Goal: Task Accomplishment & Management: Use online tool/utility

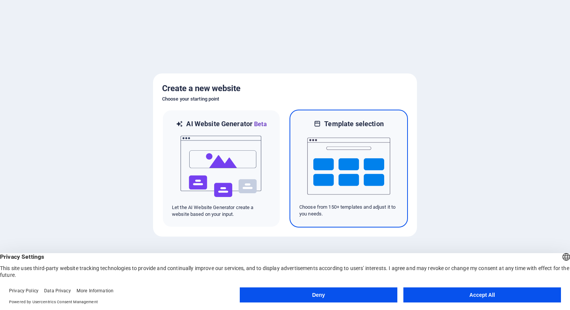
click at [359, 157] on img at bounding box center [348, 165] width 83 height 75
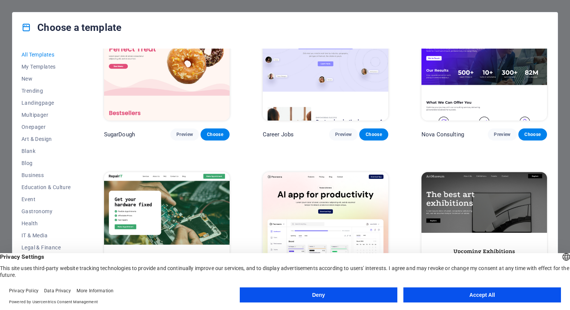
scroll to position [66, 0]
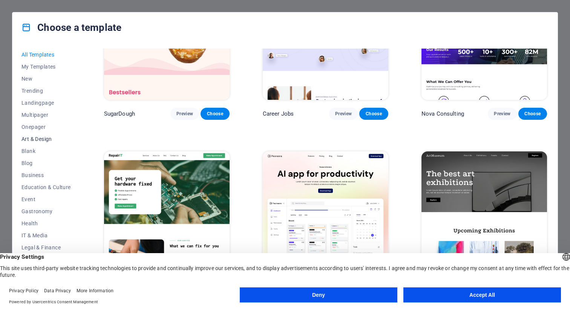
click at [36, 142] on span "Art & Design" at bounding box center [45, 139] width 49 height 6
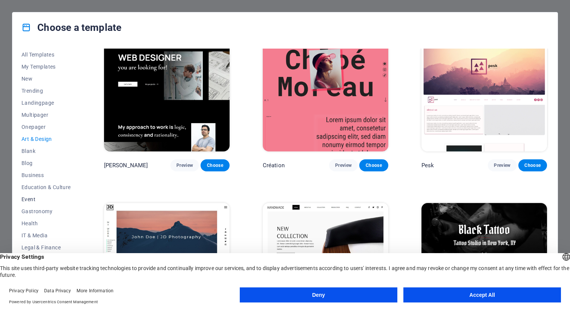
click at [34, 198] on span "Event" at bounding box center [45, 199] width 49 height 6
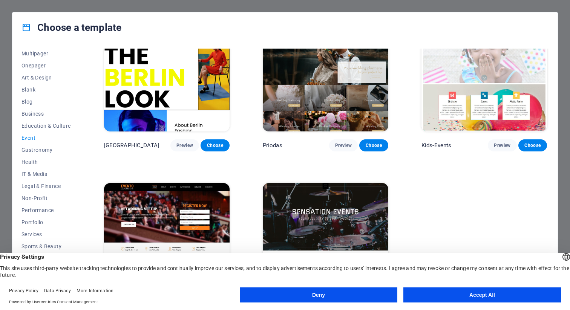
scroll to position [217, 0]
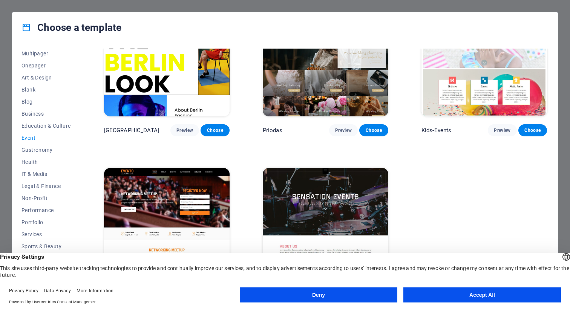
click at [463, 295] on button "Accept All" at bounding box center [481, 294] width 157 height 15
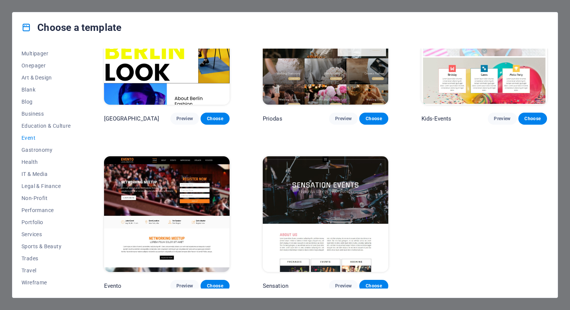
scroll to position [226, 0]
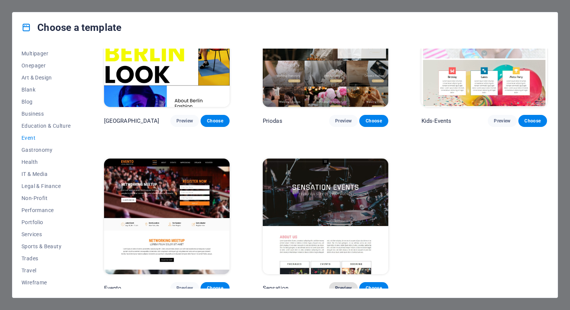
click at [340, 285] on span "Preview" at bounding box center [343, 288] width 17 height 6
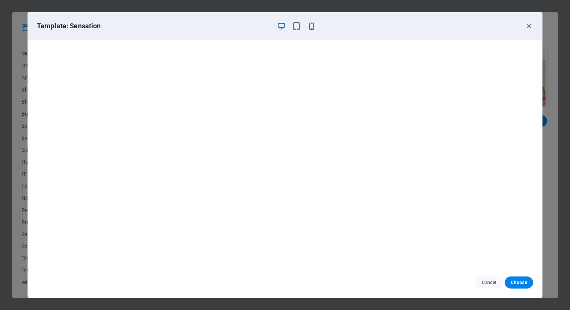
scroll to position [0, 0]
click at [298, 22] on icon "button" at bounding box center [296, 26] width 9 height 9
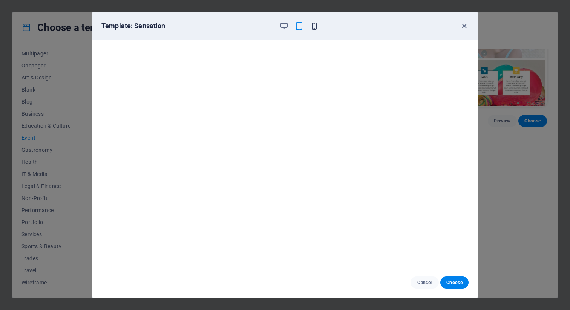
click at [314, 25] on icon "button" at bounding box center [314, 26] width 9 height 9
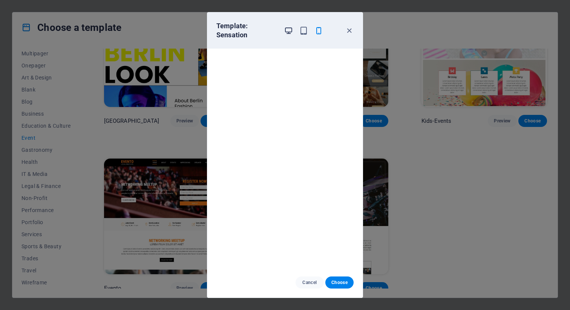
click at [285, 31] on icon "button" at bounding box center [288, 30] width 9 height 9
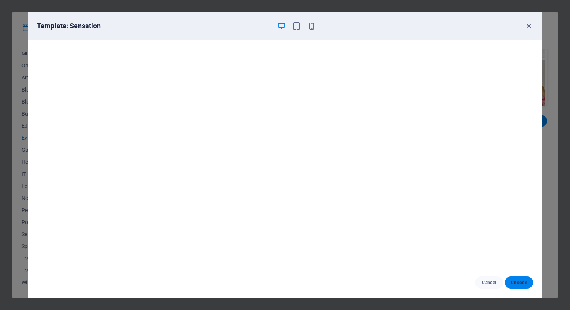
click at [515, 283] on span "Choose" at bounding box center [518, 283] width 16 height 6
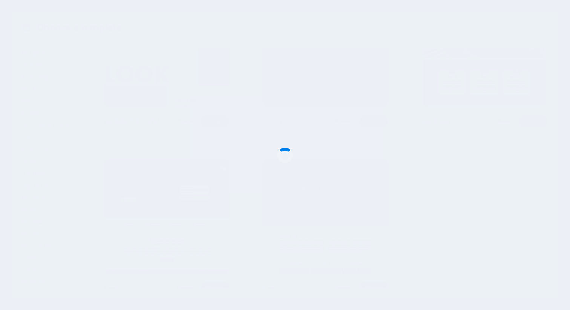
scroll to position [228, 0]
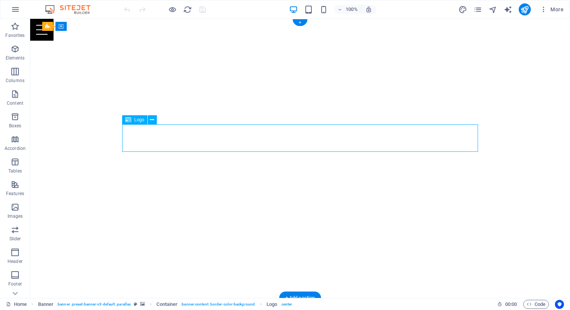
select select "px"
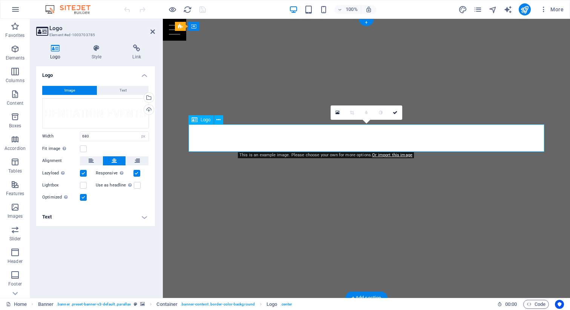
click at [338, 113] on icon at bounding box center [337, 112] width 4 height 5
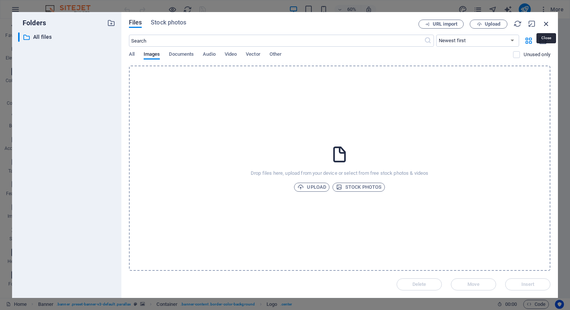
click at [546, 24] on icon "button" at bounding box center [546, 24] width 8 height 8
